Goal: Navigation & Orientation: Find specific page/section

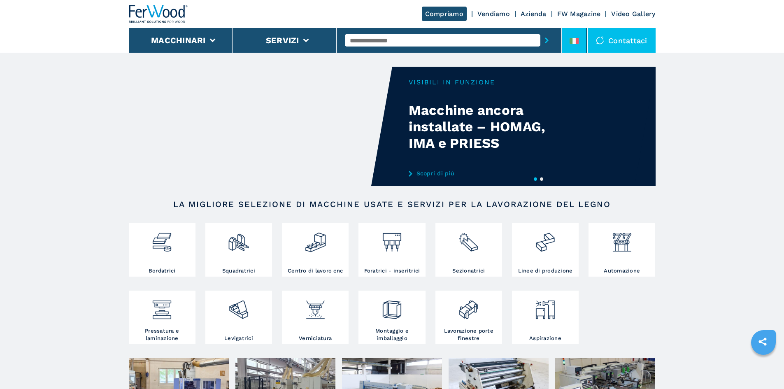
click at [573, 42] on icon at bounding box center [574, 41] width 9 height 6
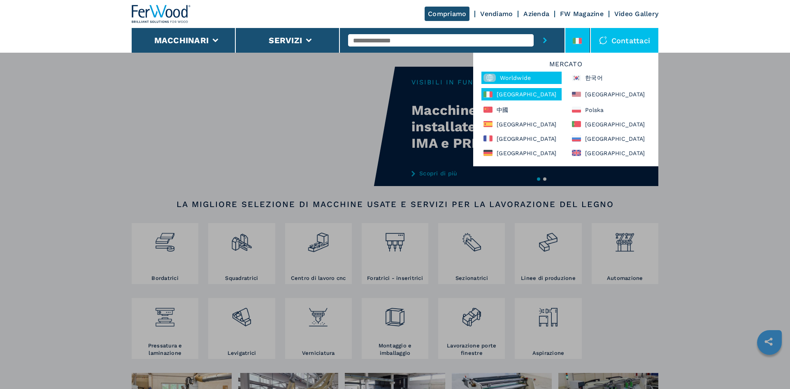
click at [534, 76] on div "Worldwide" at bounding box center [521, 78] width 80 height 12
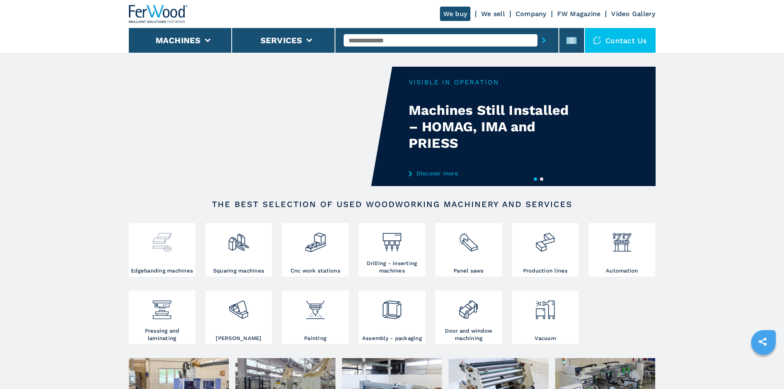
click at [159, 241] on img at bounding box center [162, 239] width 22 height 28
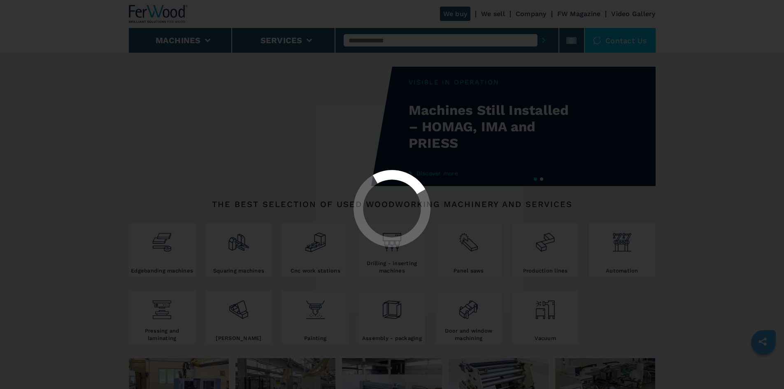
select select "**********"
